Goal: Task Accomplishment & Management: Use online tool/utility

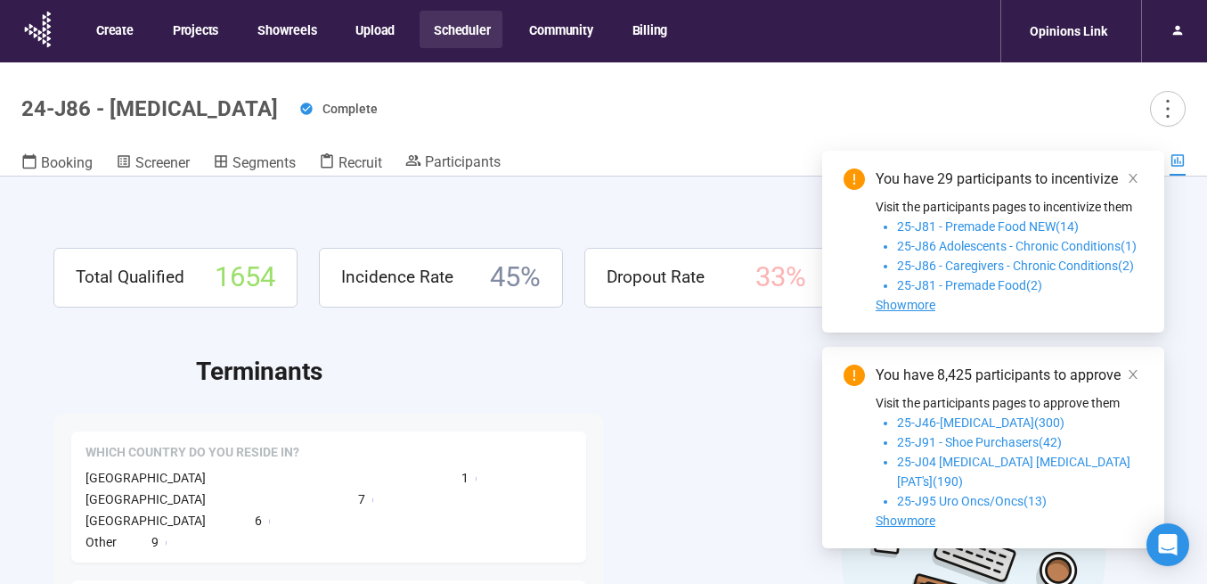
click at [466, 35] on button "Scheduler" at bounding box center [461, 29] width 83 height 37
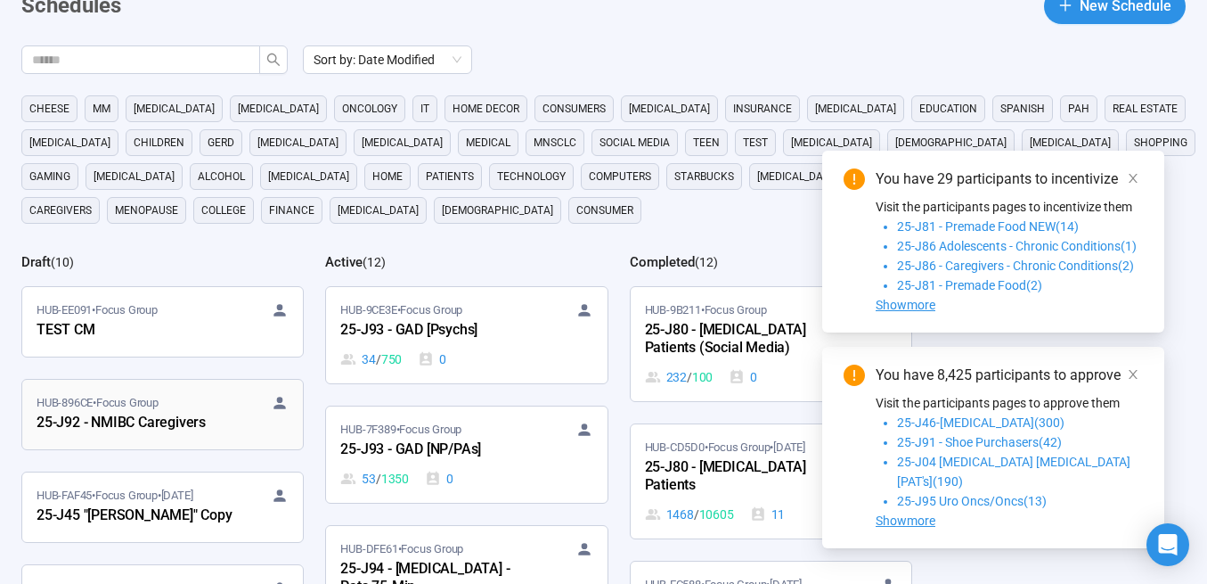
click at [173, 420] on div "25-J92 - NMIBC Caregivers" at bounding box center [135, 423] width 196 height 23
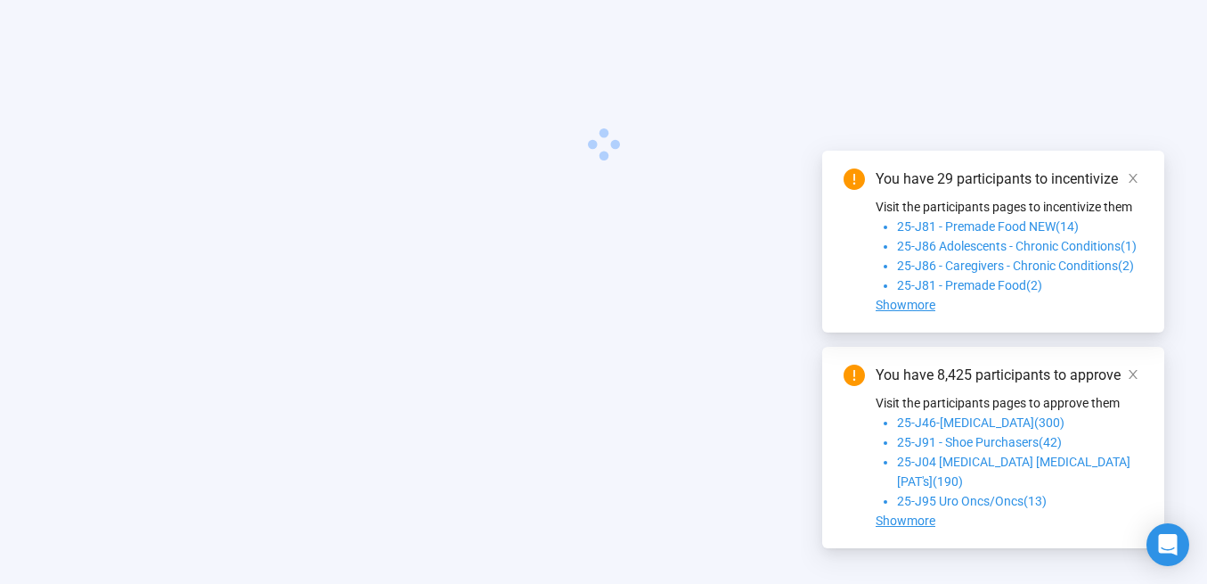
scroll to position [62, 0]
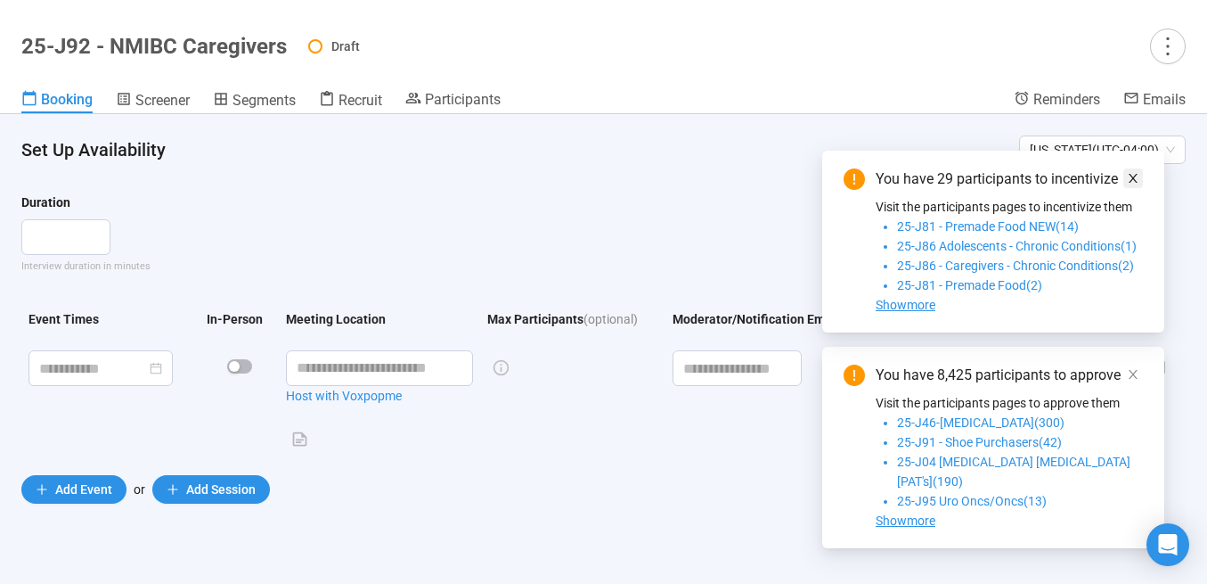
click at [1137, 184] on icon "close" at bounding box center [1133, 178] width 12 height 12
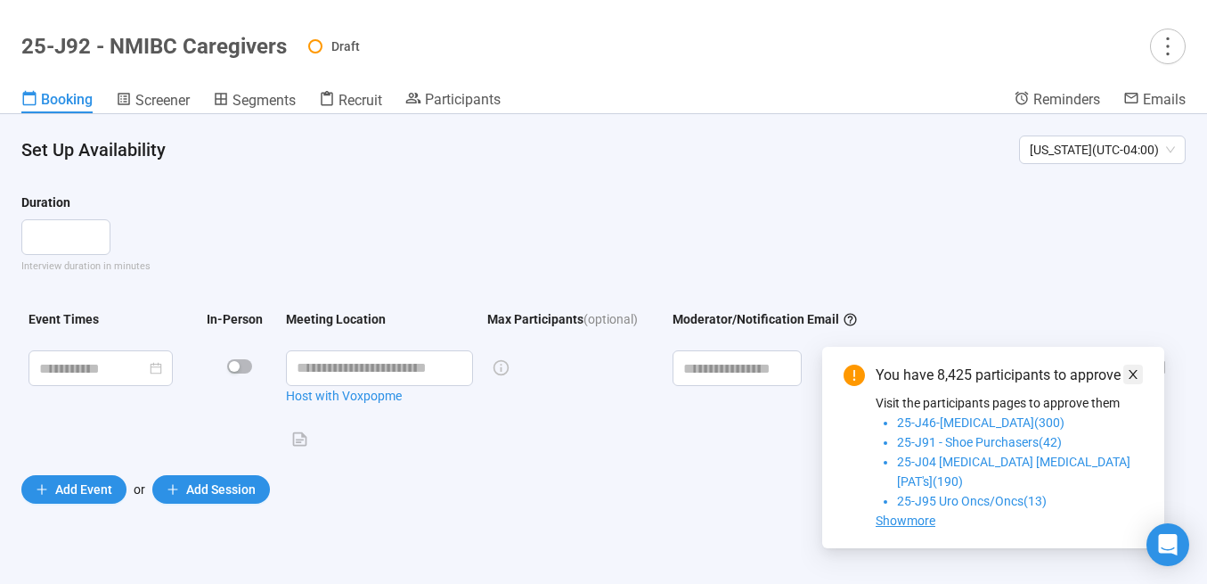
click at [1127, 381] on icon "close" at bounding box center [1133, 374] width 12 height 12
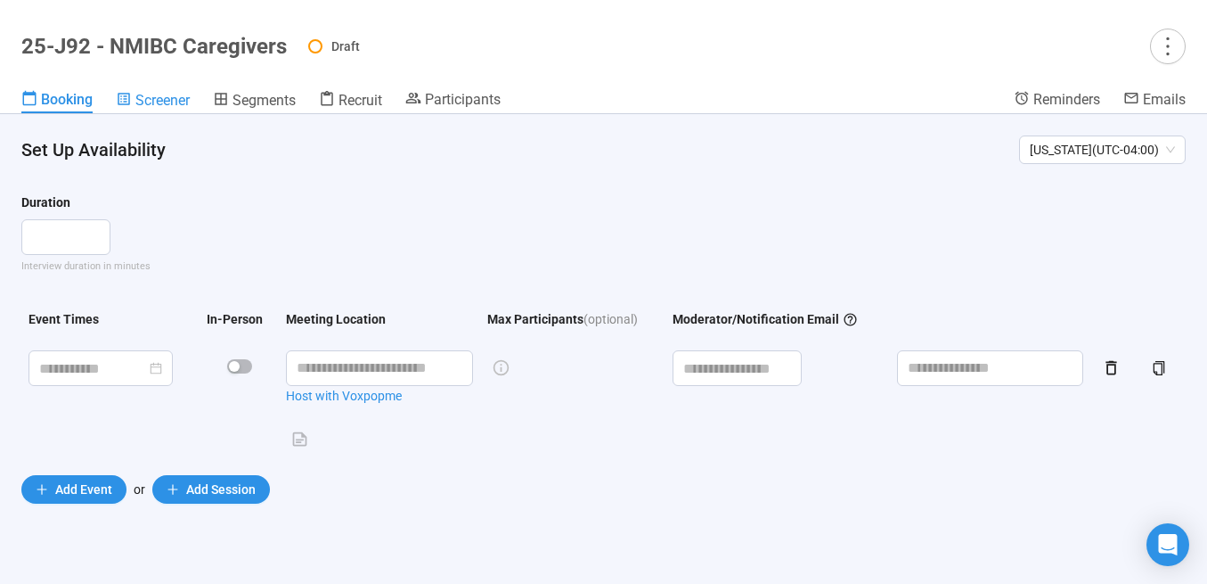
click at [156, 100] on span "Screener" at bounding box center [162, 100] width 54 height 17
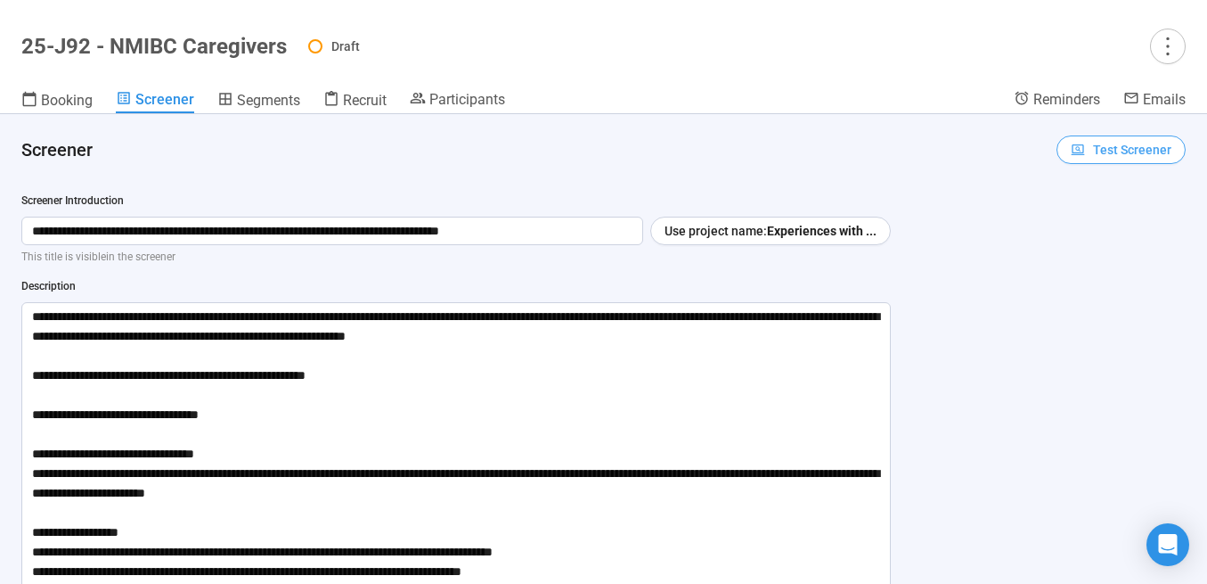
click at [1101, 156] on span "Test Screener" at bounding box center [1132, 150] width 78 height 20
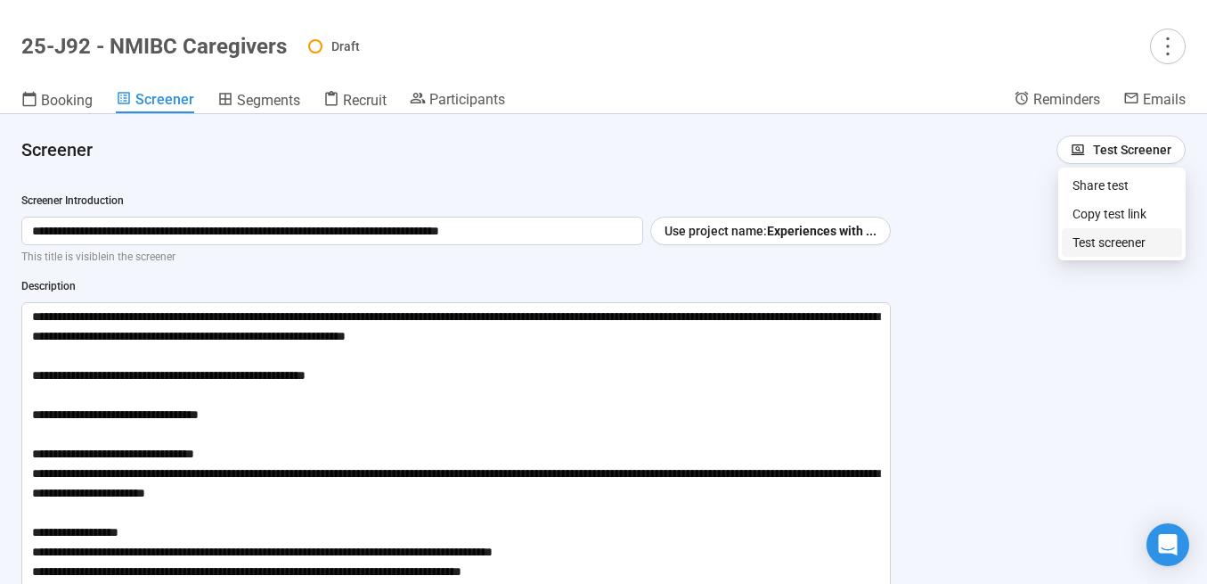
click at [1096, 246] on link "Test screener" at bounding box center [1109, 242] width 73 height 14
